Goal: Transaction & Acquisition: Subscribe to service/newsletter

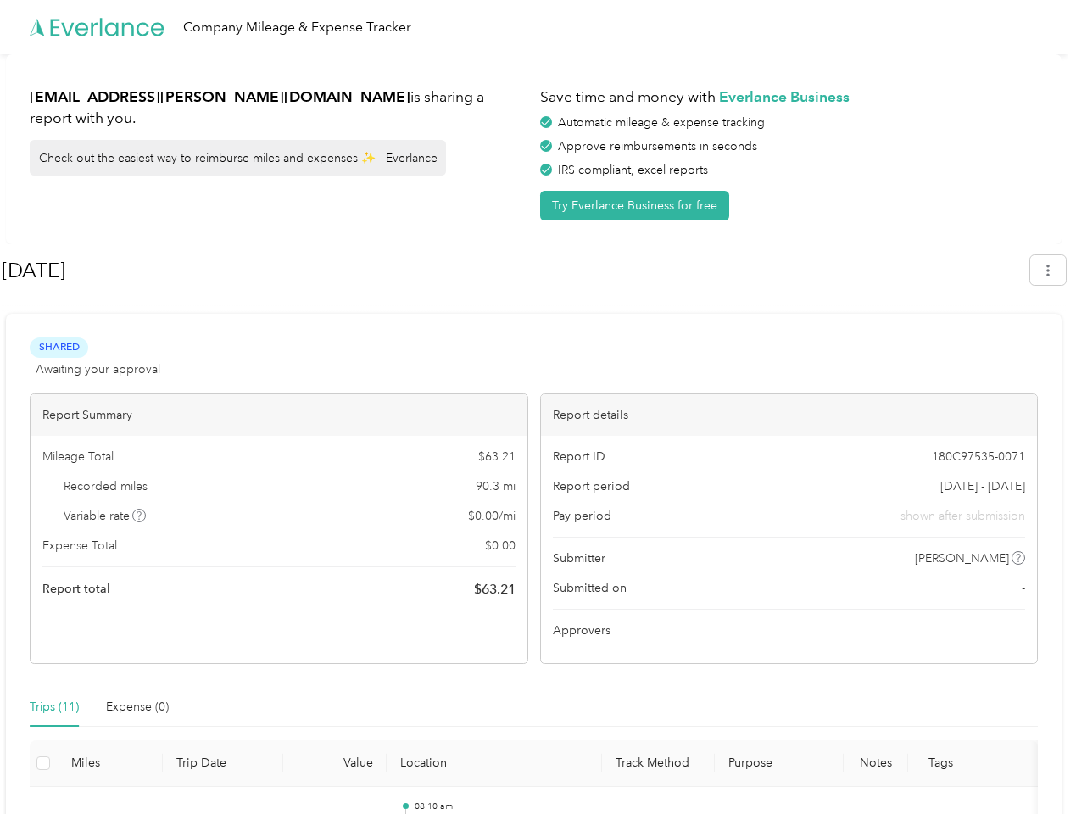
click at [541, 407] on div "Report details" at bounding box center [789, 415] width 497 height 42
click at [537, 27] on div "Company Mileage & Expense Tracker" at bounding box center [533, 27] width 1067 height 54
click at [637, 205] on button "Try Everlance Business for free" at bounding box center [634, 206] width 189 height 30
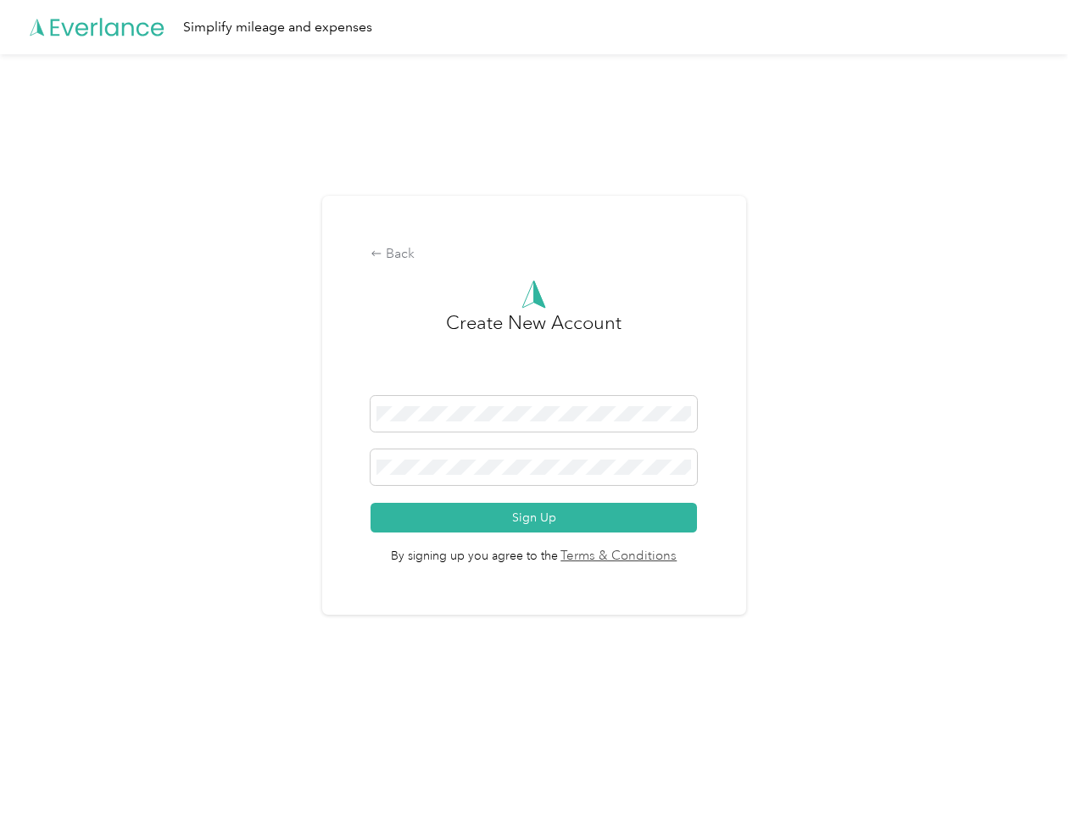
click at [515, 270] on div "Back Create New Account Sign Up By signing up you agree to the Terms & Conditio…" at bounding box center [534, 406] width 424 height 420
click at [1056, 270] on div "Back Create New Account Sign Up By signing up you agree to the Terms & Conditio…" at bounding box center [533, 412] width 1067 height 716
click at [140, 515] on div "Back Create New Account Sign Up By signing up you agree to the Terms & Conditio…" at bounding box center [533, 412] width 1067 height 716
click at [668, 558] on link "Terms & Conditions" at bounding box center [618, 556] width 120 height 19
click at [54, 707] on div "Back Create New Account Sign Up By signing up you agree to the Terms & Conditio…" at bounding box center [533, 412] width 1067 height 716
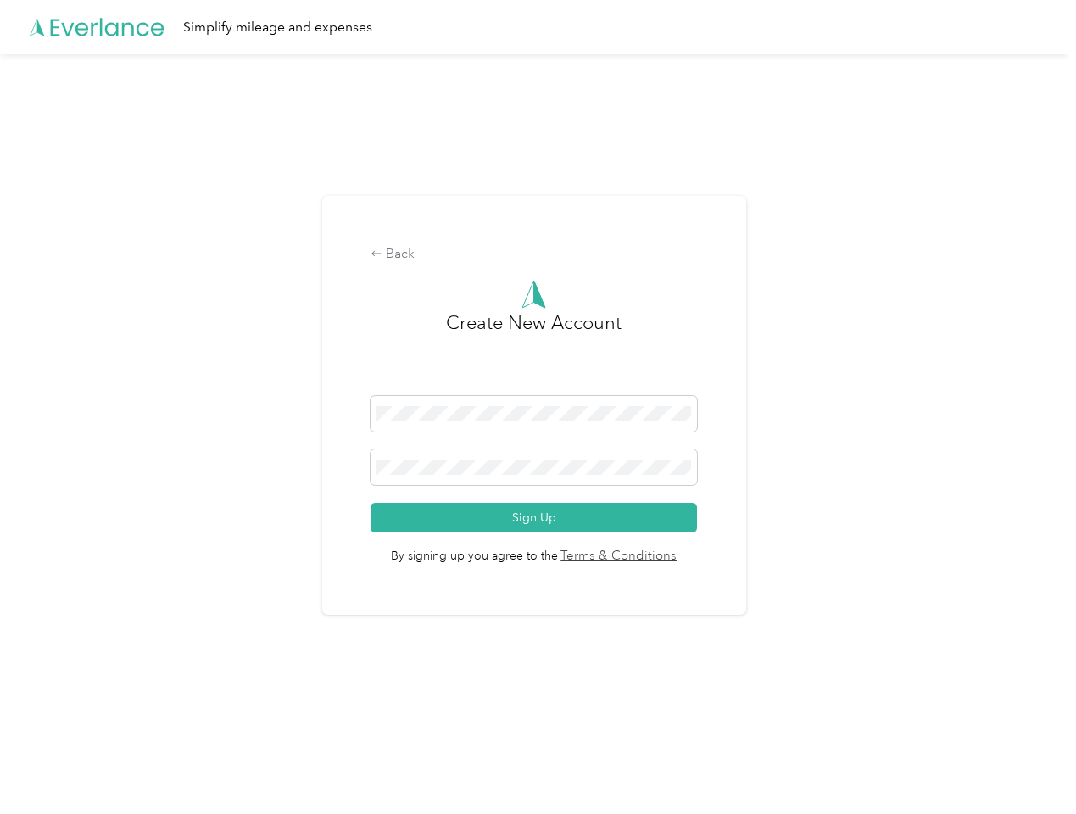
click at [137, 707] on div "Back Create New Account Sign Up By signing up you agree to the Terms & Conditio…" at bounding box center [533, 412] width 1067 height 716
click at [43, 763] on div "Back Create New Account Sign Up By signing up you agree to the Terms & Conditio…" at bounding box center [533, 412] width 1067 height 716
